Goal: Task Accomplishment & Management: Use online tool/utility

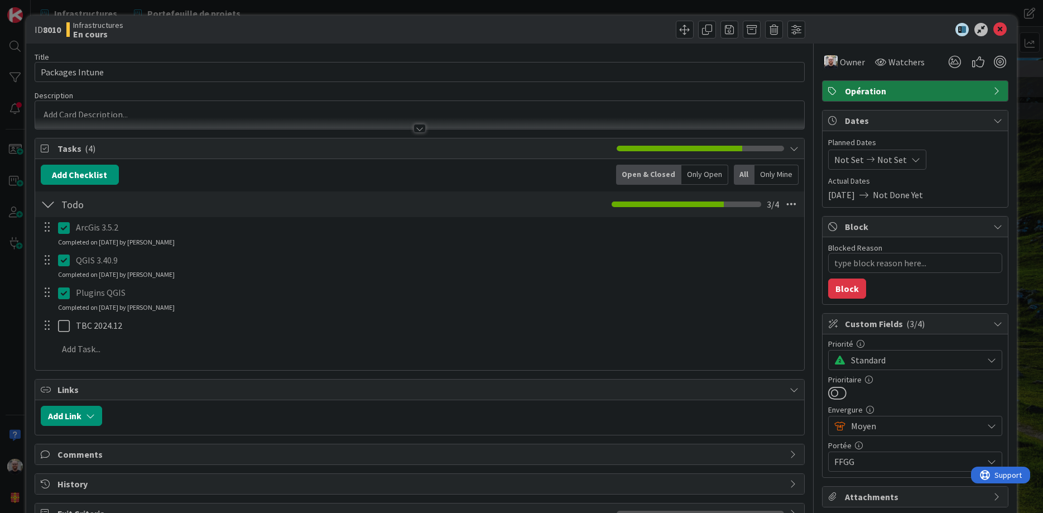
scroll to position [0, 16]
click at [1000, 28] on icon at bounding box center [1000, 29] width 13 height 13
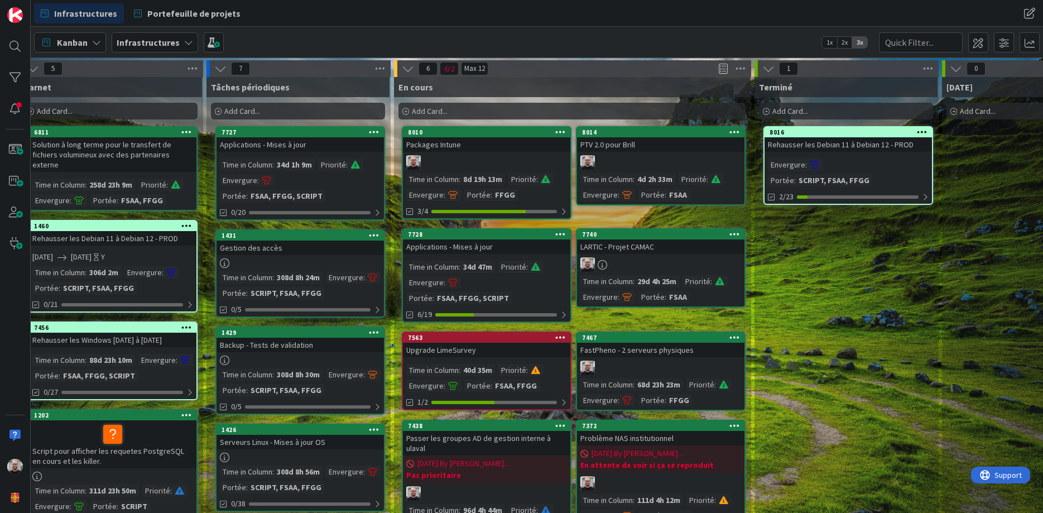
click at [491, 262] on div "34d 47m" at bounding box center [478, 267] width 35 height 12
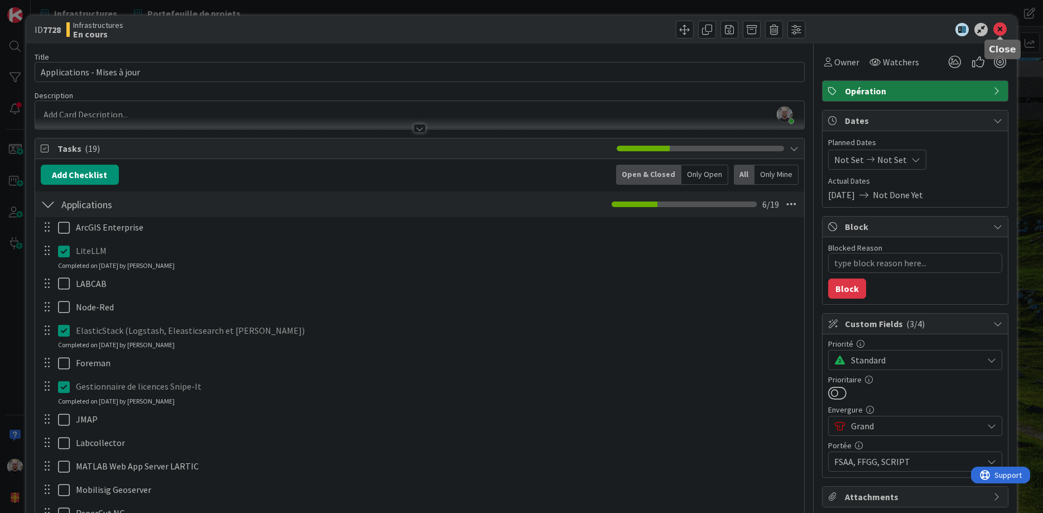
click at [1002, 30] on icon at bounding box center [1000, 29] width 13 height 13
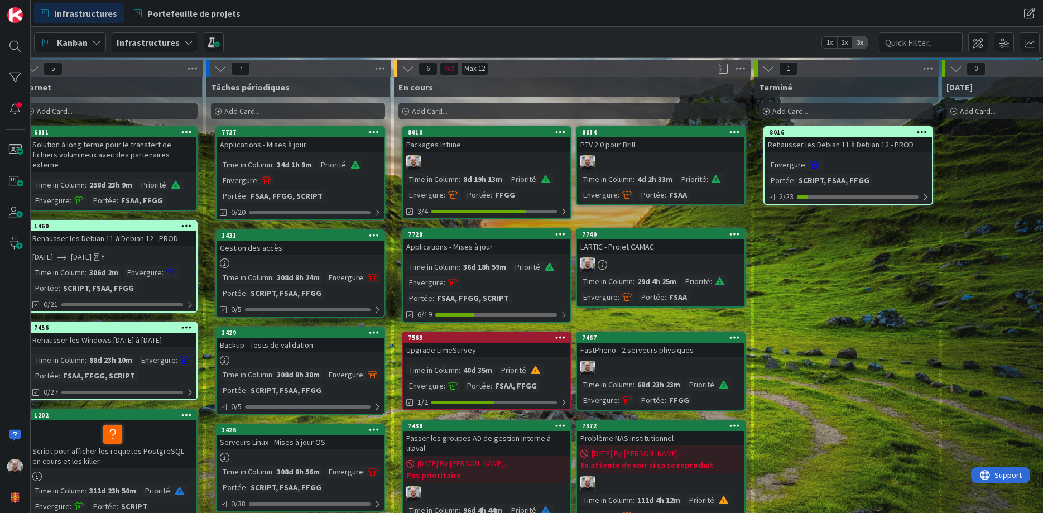
click at [677, 264] on div at bounding box center [660, 264] width 167 height 15
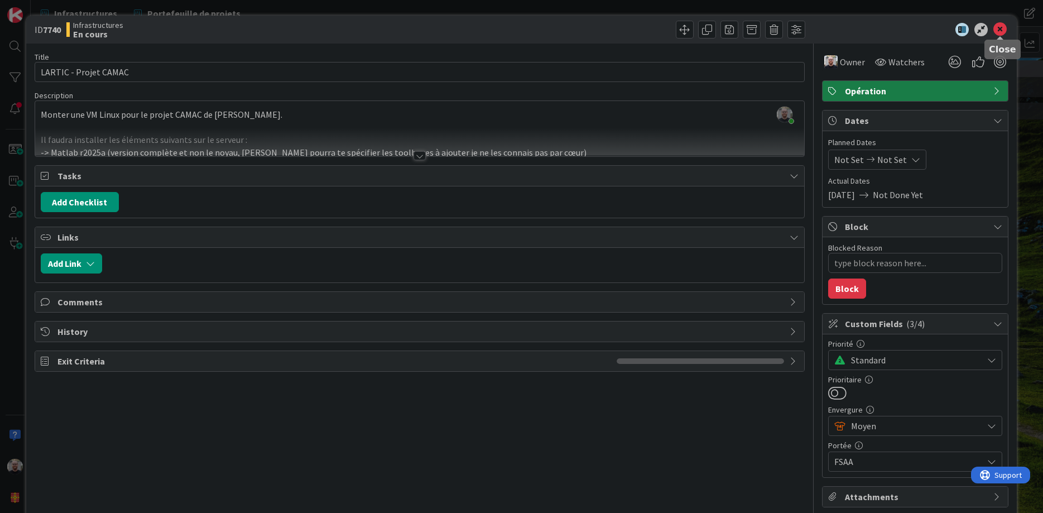
click at [1003, 30] on icon at bounding box center [1000, 29] width 13 height 13
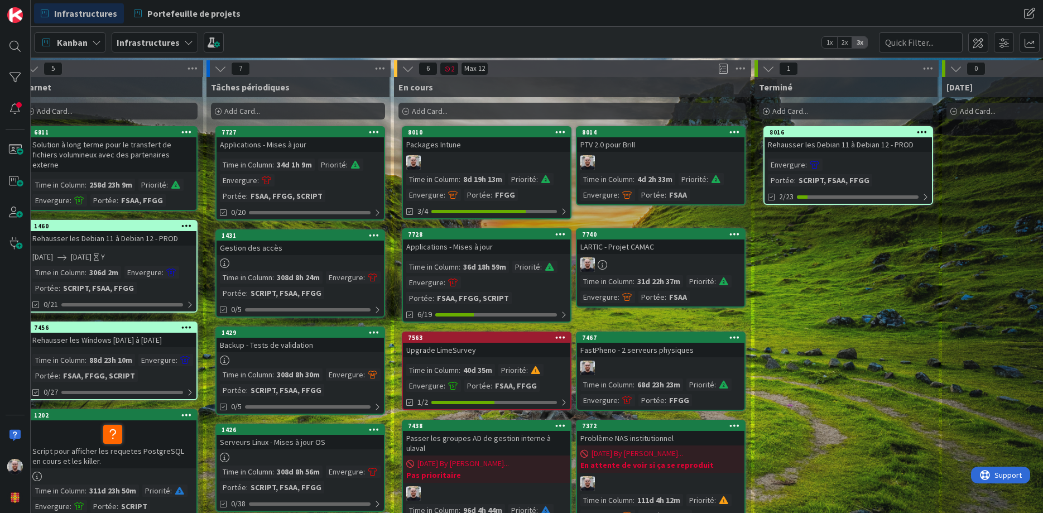
click at [651, 264] on div at bounding box center [660, 264] width 167 height 15
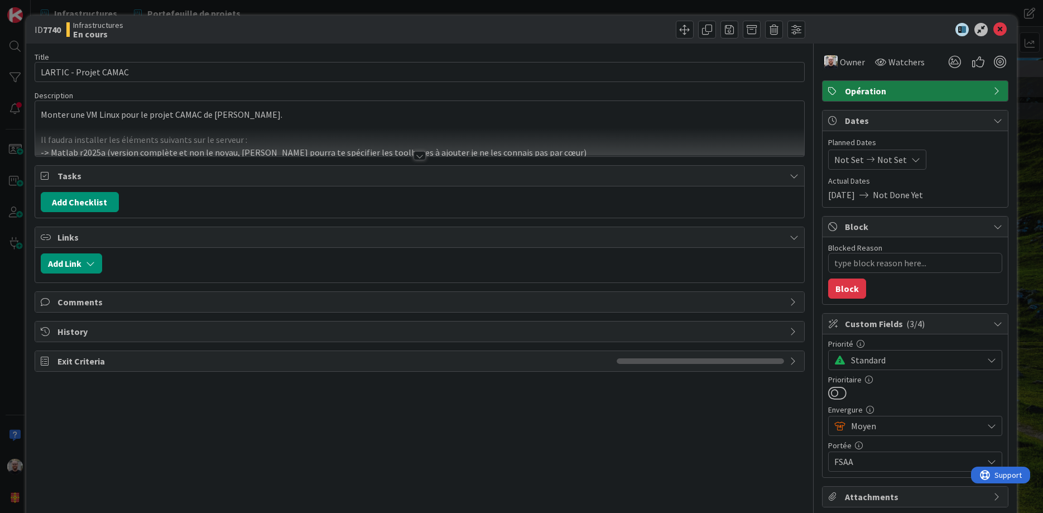
type textarea "x"
click at [92, 207] on button "Add Checklist" at bounding box center [80, 202] width 78 height 20
type input "A"
type input "todo"
click at [65, 282] on button "Add" at bounding box center [61, 281] width 30 height 20
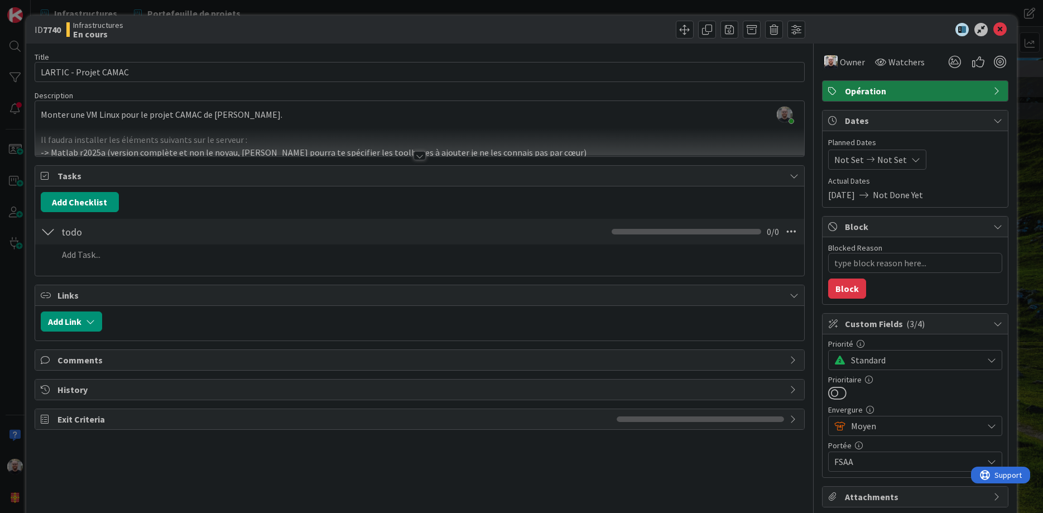
type textarea "x"
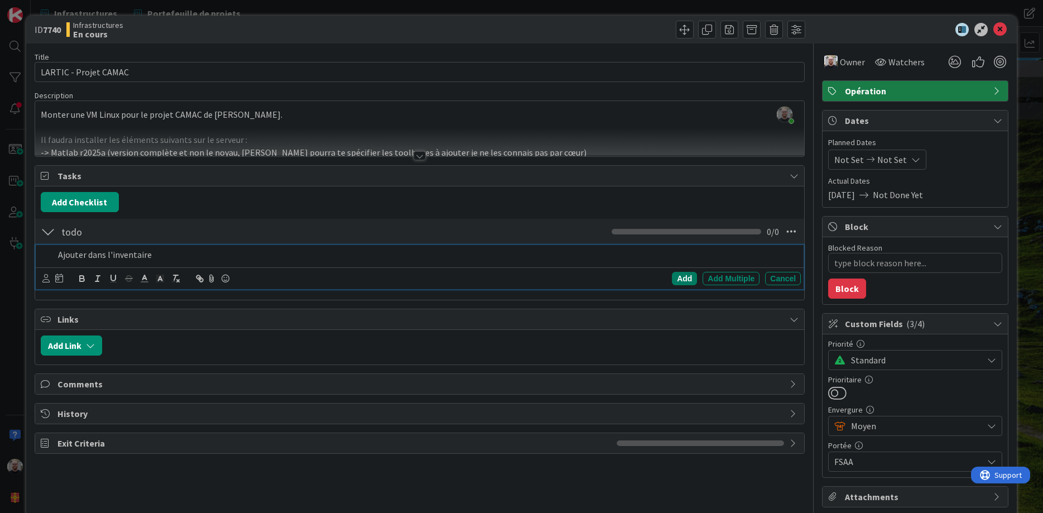
click at [683, 280] on div "Add" at bounding box center [684, 278] width 25 height 13
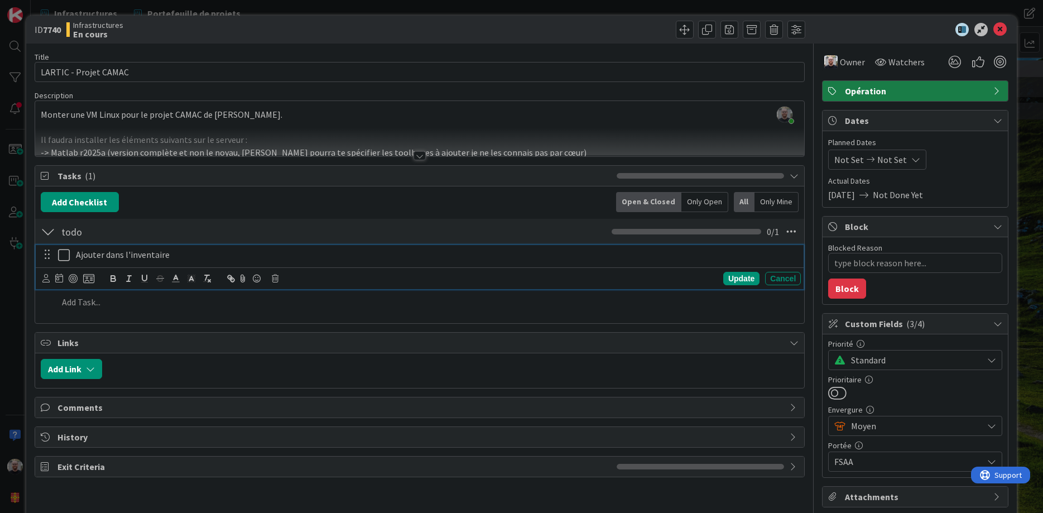
click at [64, 255] on icon at bounding box center [66, 254] width 17 height 13
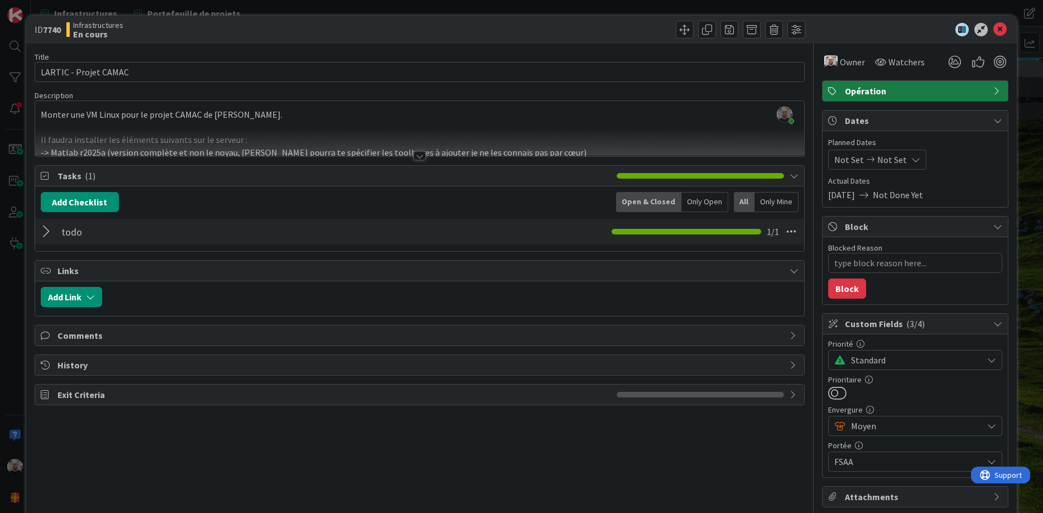
click at [46, 232] on div at bounding box center [48, 232] width 15 height 20
type textarea "x"
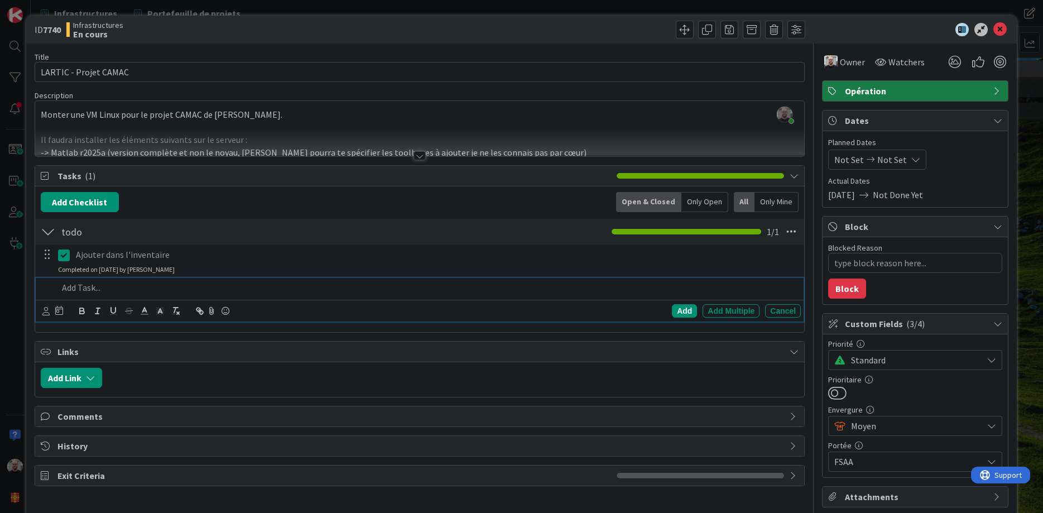
click at [80, 288] on p at bounding box center [427, 287] width 739 height 13
click at [684, 312] on div "Add" at bounding box center [684, 310] width 25 height 13
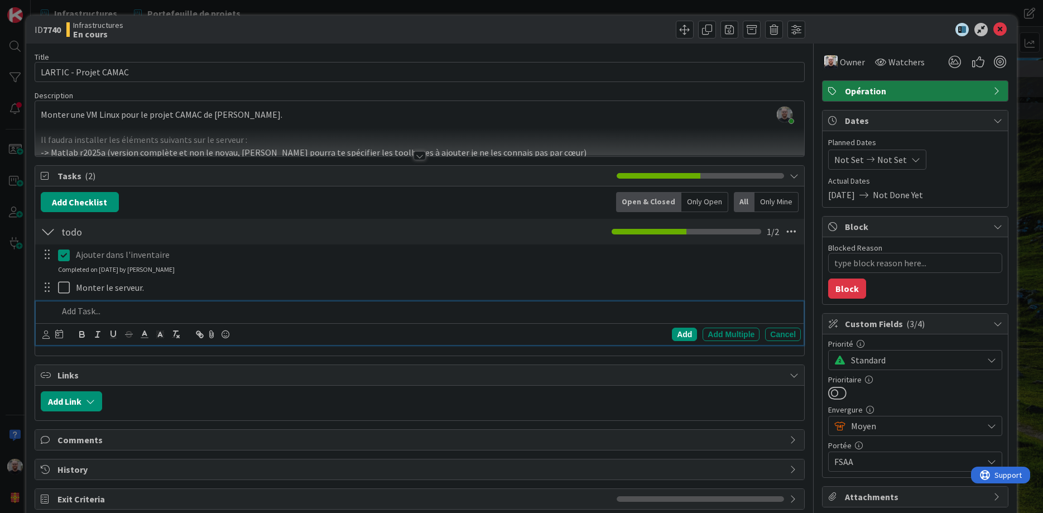
click at [103, 315] on p at bounding box center [427, 311] width 739 height 13
click at [687, 335] on div "Add" at bounding box center [684, 334] width 25 height 13
type textarea "x"
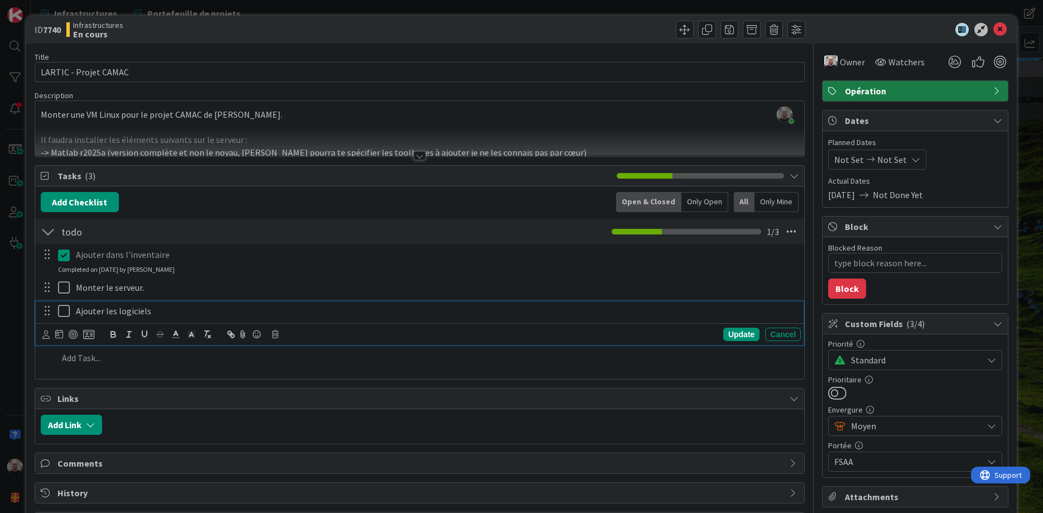
click at [170, 314] on p "Ajouter les logiciels" at bounding box center [436, 311] width 721 height 13
click at [741, 336] on div "Update" at bounding box center [742, 334] width 36 height 13
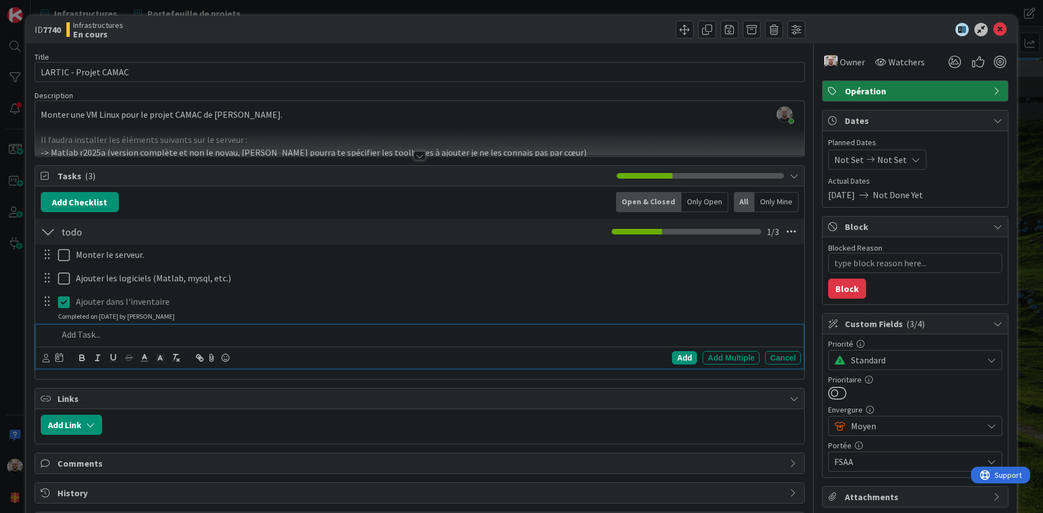
click at [80, 334] on p at bounding box center [427, 334] width 739 height 13
click at [686, 357] on div "Add" at bounding box center [684, 357] width 25 height 13
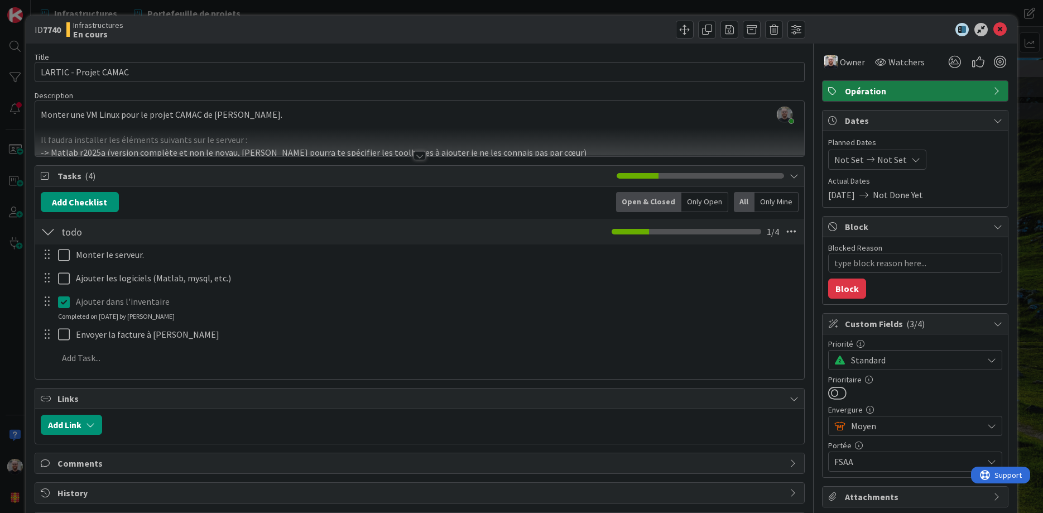
click at [47, 334] on div at bounding box center [47, 334] width 15 height 17
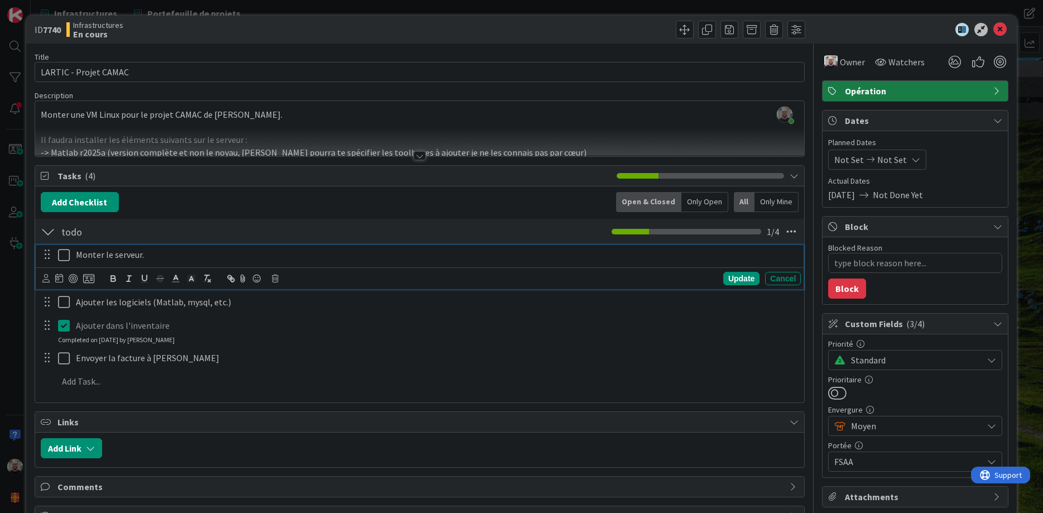
click at [63, 254] on icon at bounding box center [66, 254] width 17 height 13
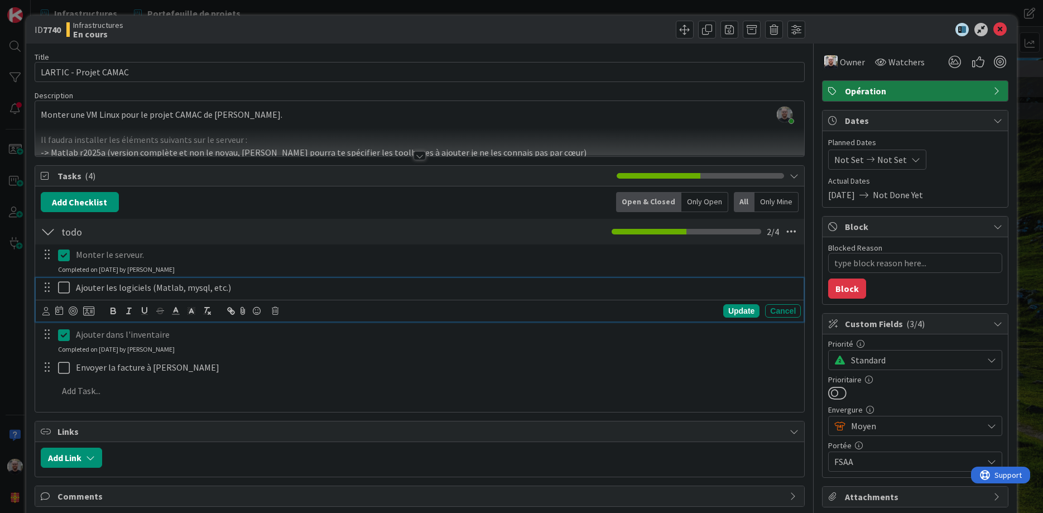
click at [63, 289] on icon at bounding box center [66, 287] width 17 height 13
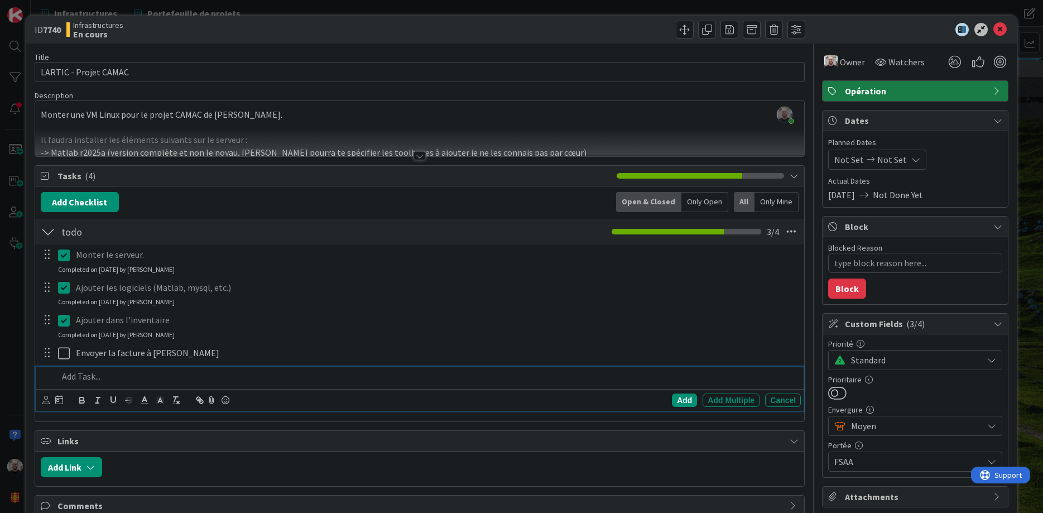
click at [79, 377] on p at bounding box center [427, 376] width 739 height 13
click at [684, 400] on div "Add" at bounding box center [684, 400] width 25 height 13
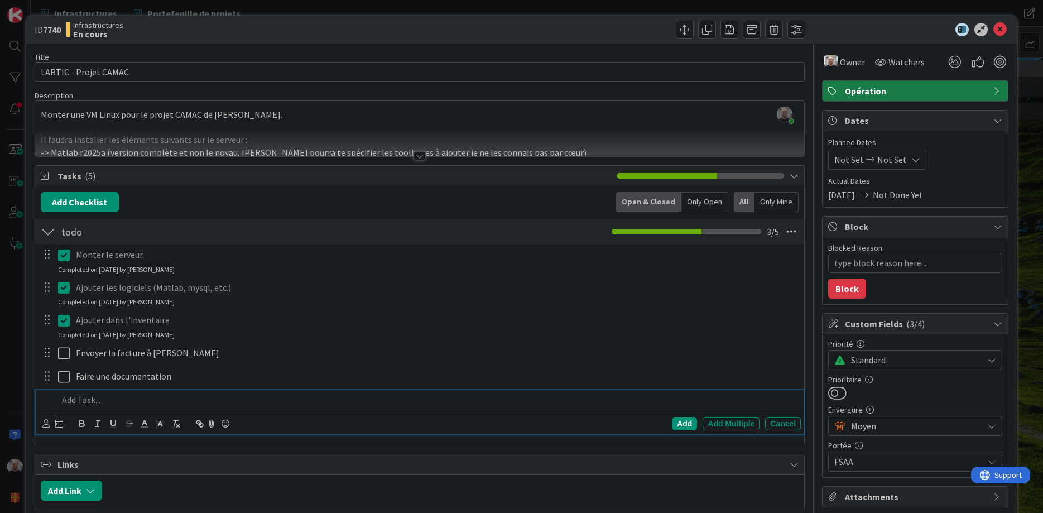
click at [76, 401] on p at bounding box center [427, 400] width 739 height 13
click at [684, 424] on div "Add" at bounding box center [684, 423] width 25 height 13
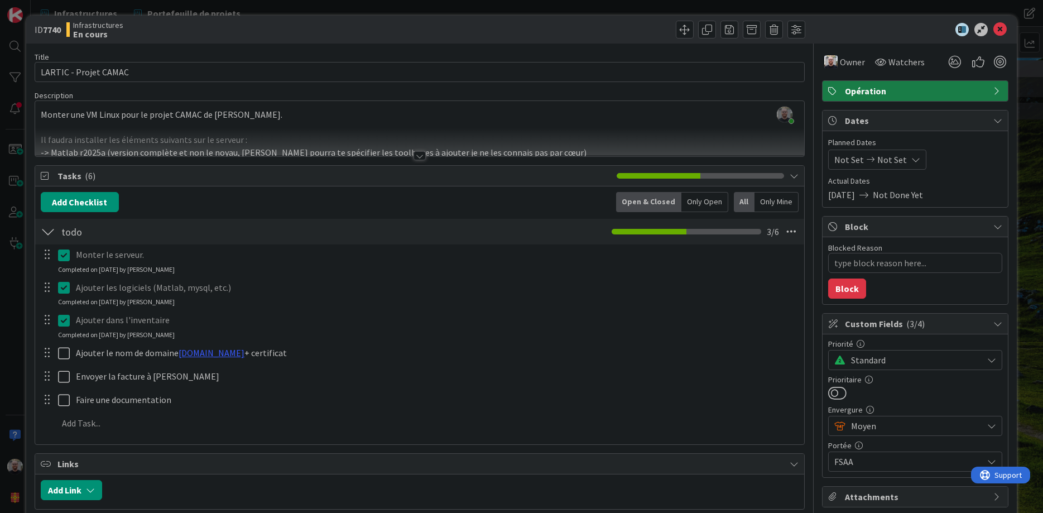
type textarea "x"
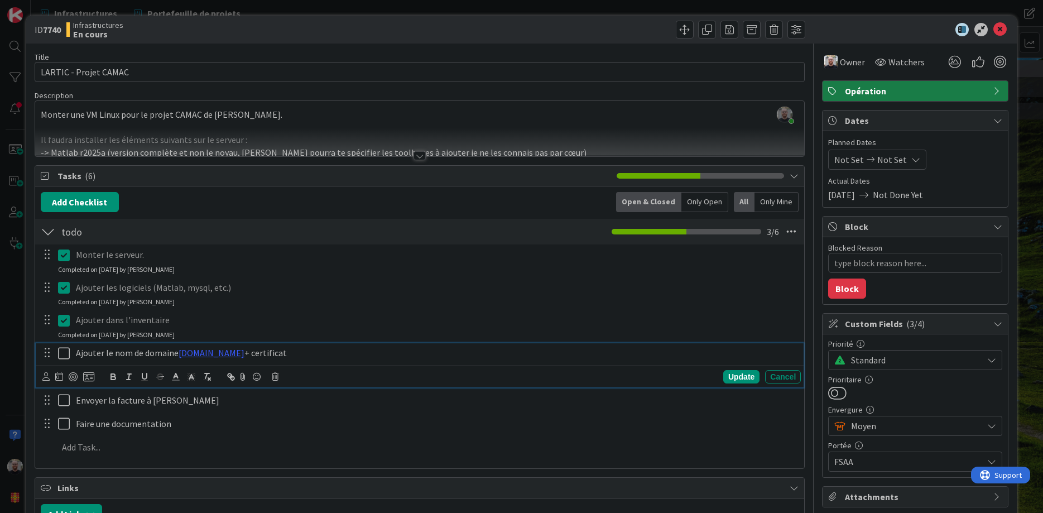
click at [351, 351] on p "Ajouter le nom de domaine [DOMAIN_NAME] + certificat" at bounding box center [436, 353] width 721 height 13
click at [175, 353] on p "Ajouter le nom de domaine [DOMAIN_NAME] + certificat" at bounding box center [436, 353] width 721 height 13
click at [736, 381] on div "Update" at bounding box center [742, 376] width 36 height 13
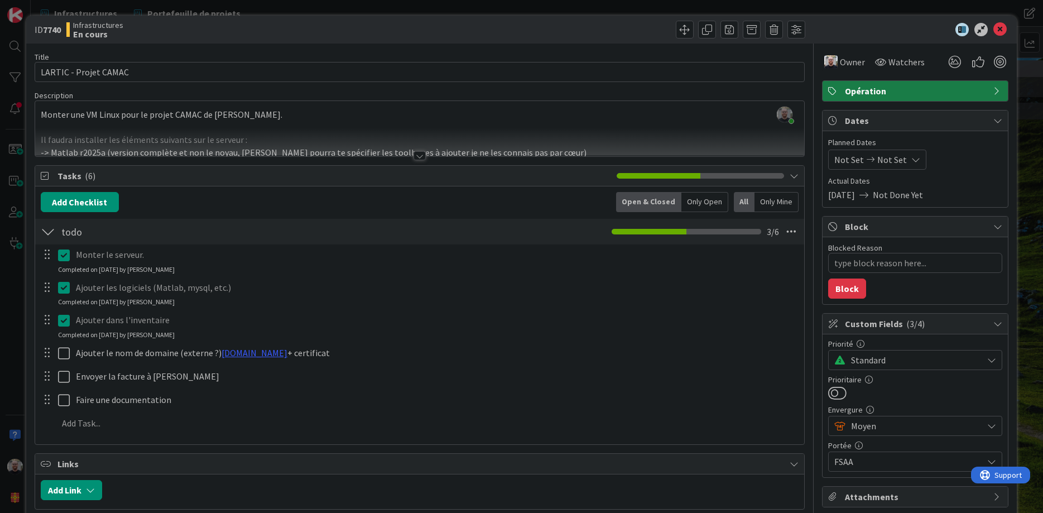
type textarea "x"
click at [567, 333] on div "Ajouter dans l'inventaire Update Cancel Completed on [DATE] by [PERSON_NAME]" at bounding box center [420, 325] width 769 height 30
